Goal: Task Accomplishment & Management: Manage account settings

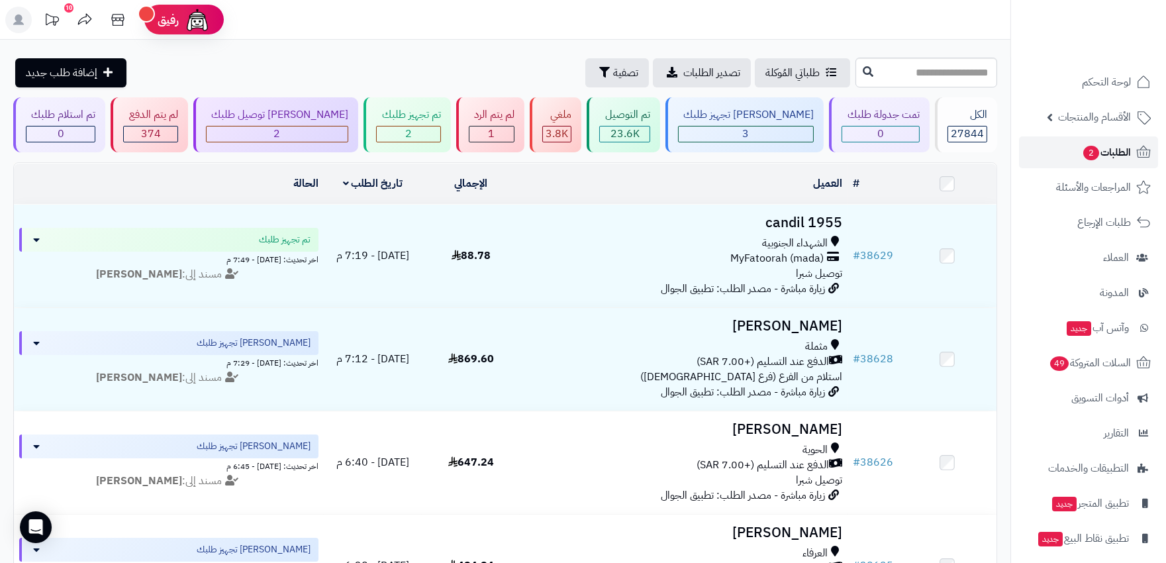
click at [1106, 146] on span "الطلبات 2" at bounding box center [1106, 152] width 49 height 19
